Goal: Task Accomplishment & Management: Use online tool/utility

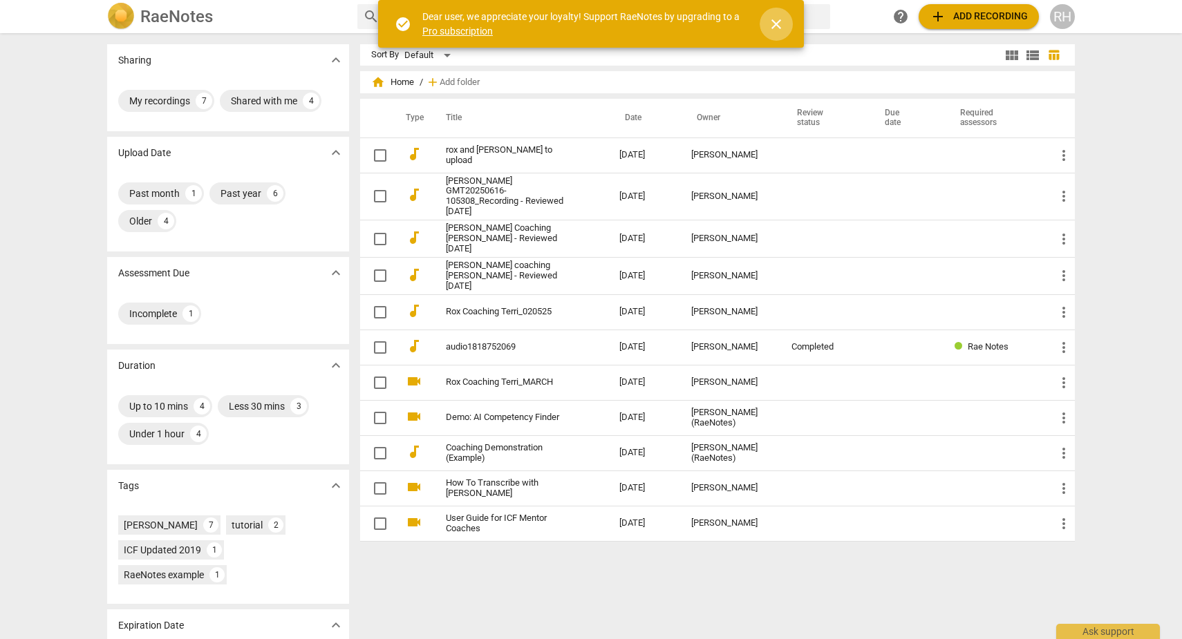
click at [769, 32] on span "close" at bounding box center [776, 24] width 17 height 17
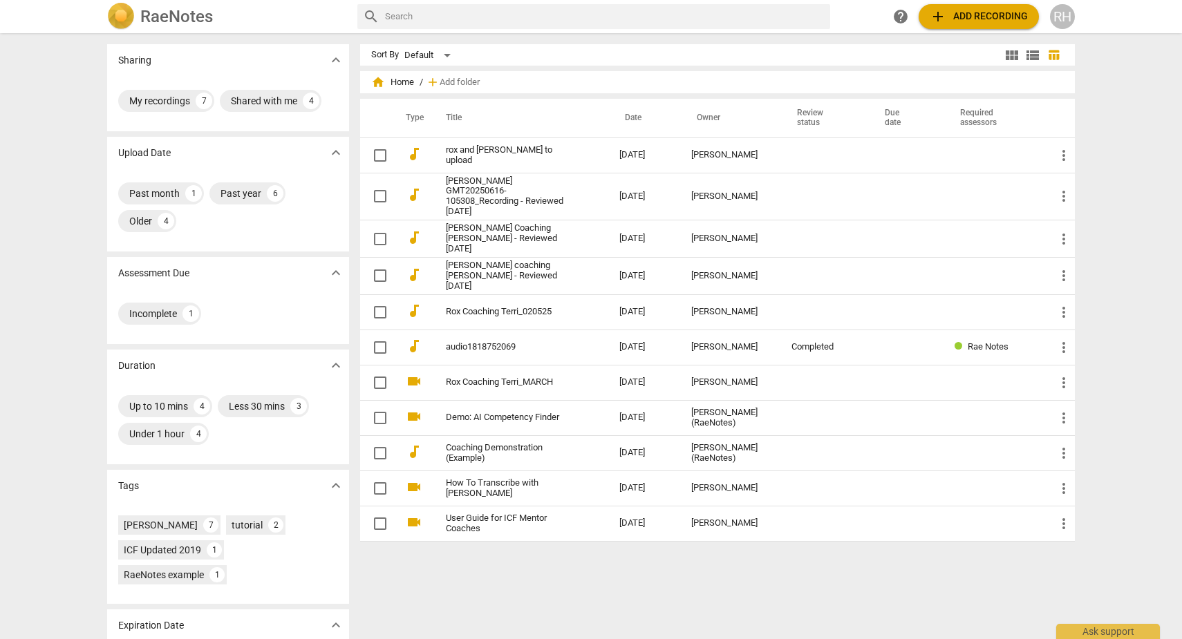
click at [990, 17] on span "add Add recording" at bounding box center [979, 16] width 98 height 17
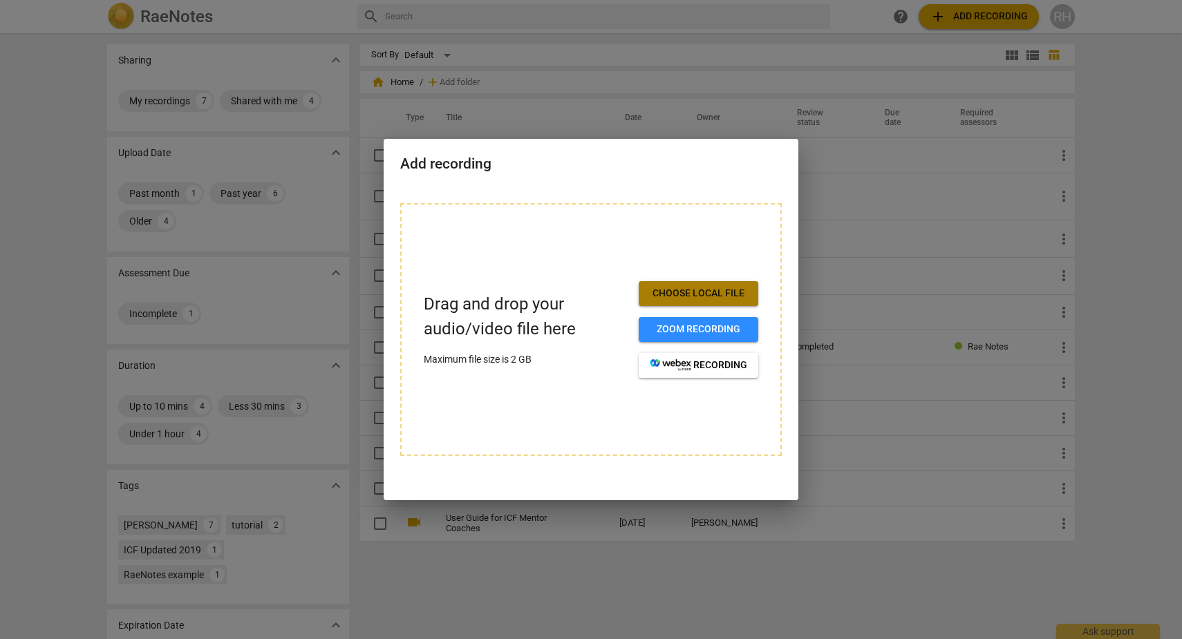
click at [700, 294] on span "Choose local file" at bounding box center [698, 294] width 97 height 14
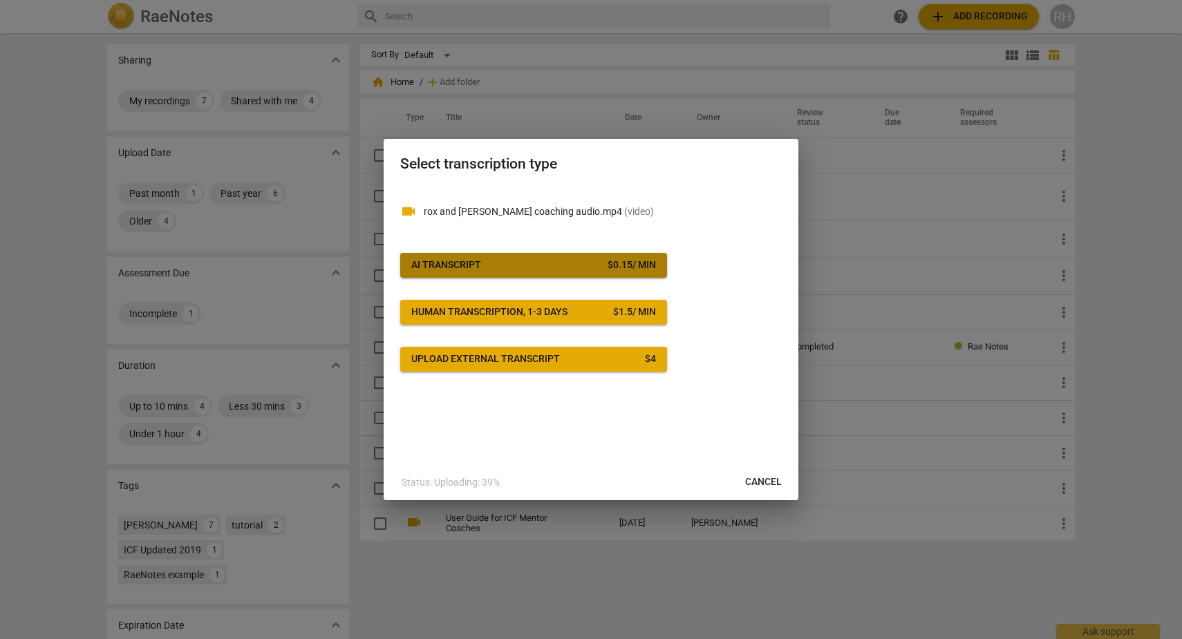
click at [601, 270] on span "AI Transcript $ 0.15 / min" at bounding box center [533, 265] width 245 height 14
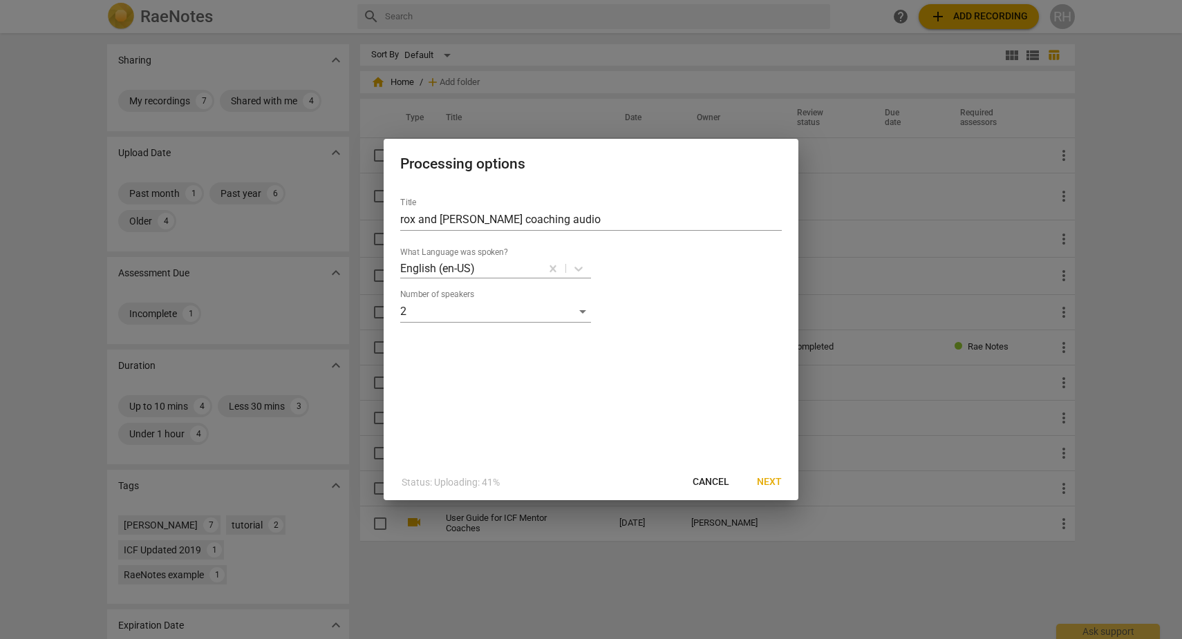
click at [769, 484] on span "Next" at bounding box center [769, 483] width 25 height 14
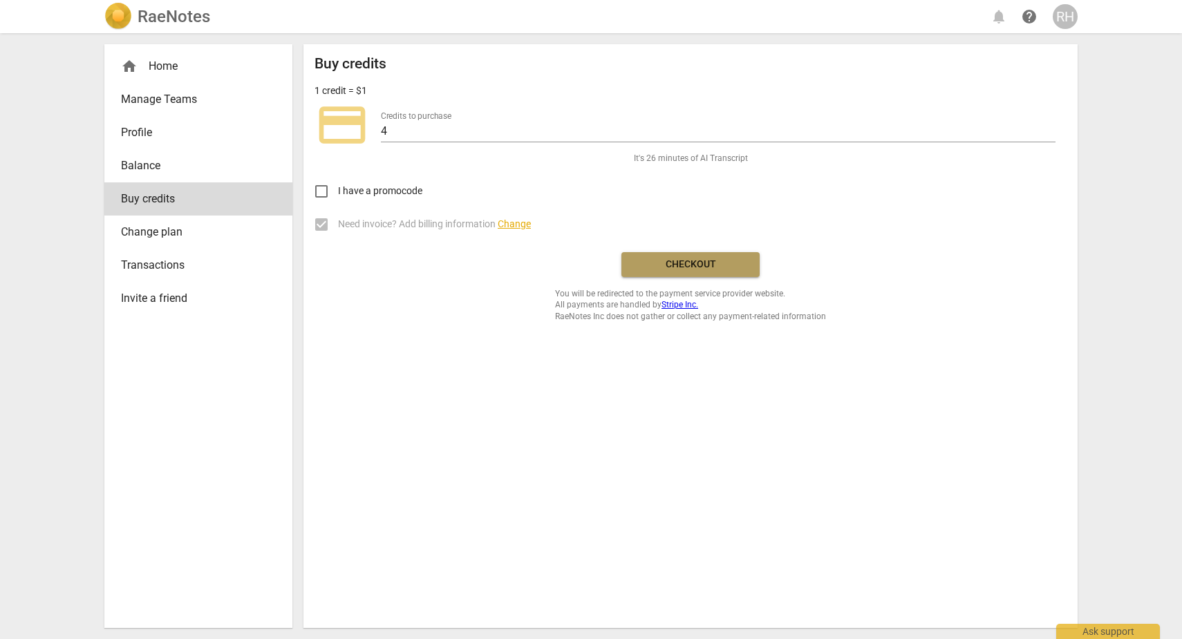
click at [675, 263] on span "Checkout" at bounding box center [690, 265] width 116 height 14
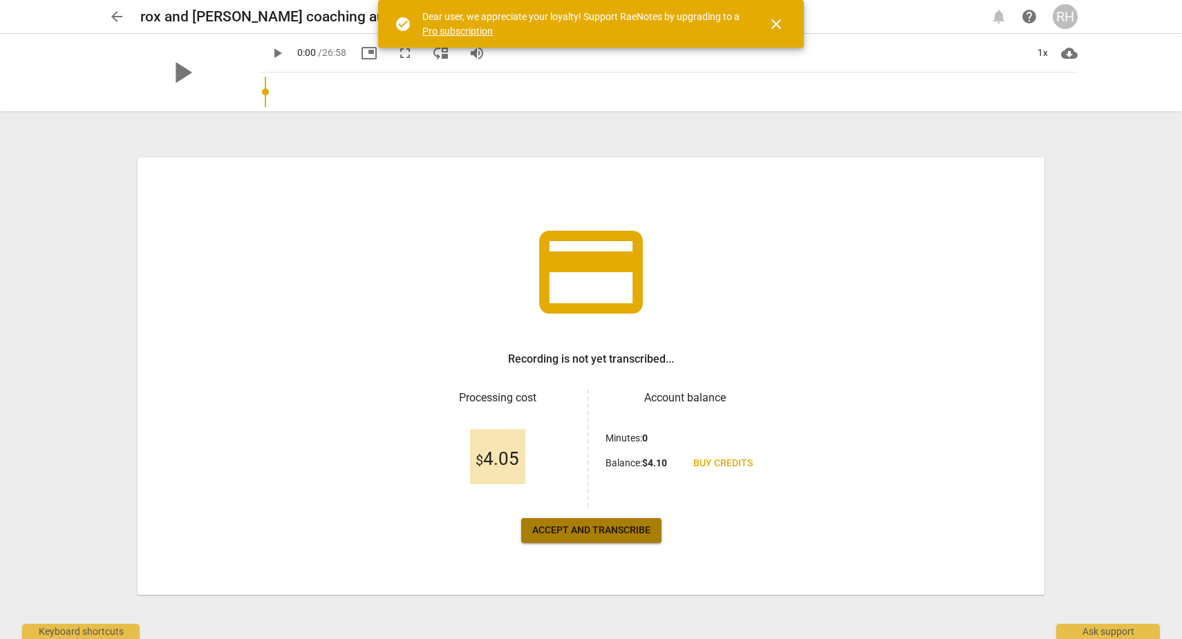
click at [561, 524] on span "Accept and transcribe" at bounding box center [591, 531] width 118 height 14
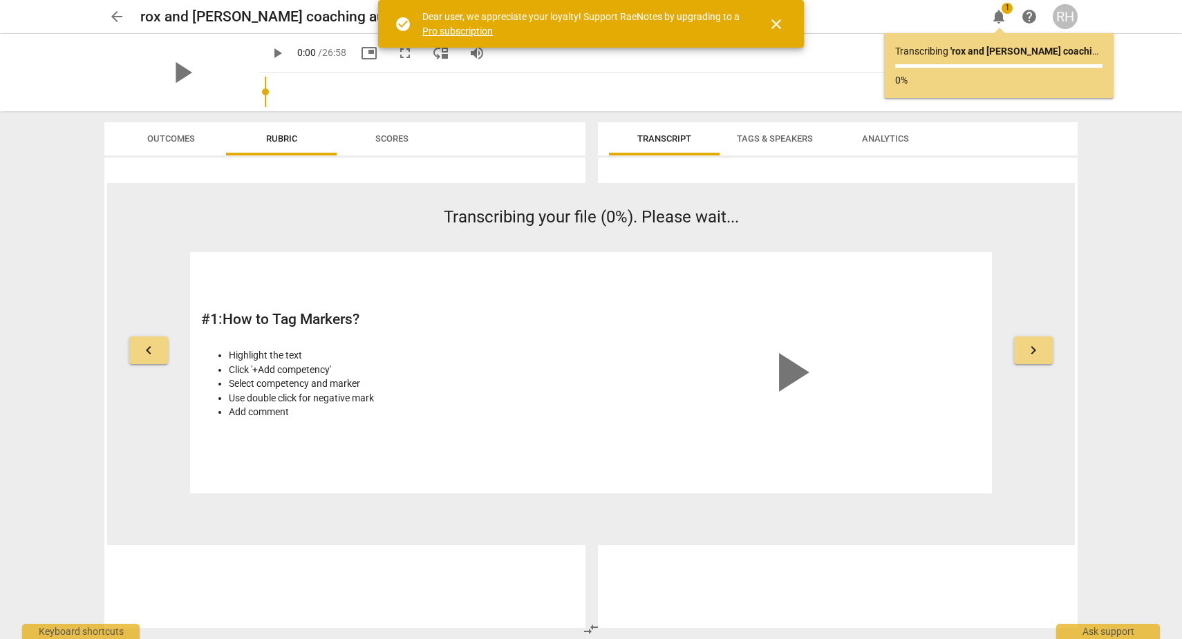
click at [776, 26] on span "close" at bounding box center [776, 24] width 17 height 17
